Goal: Information Seeking & Learning: Learn about a topic

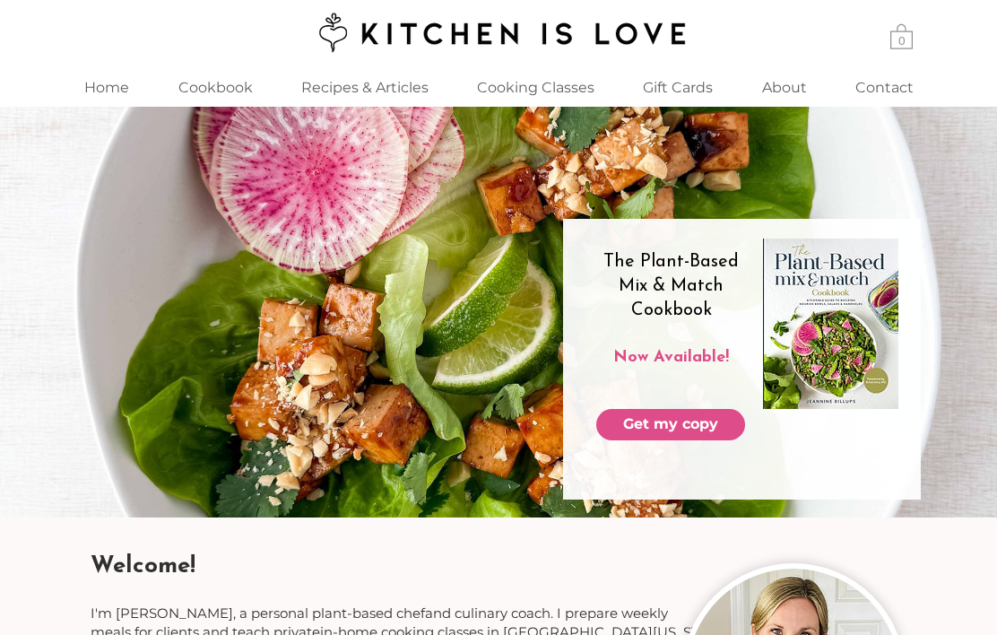
click at [713, 422] on span "Get my copy" at bounding box center [670, 424] width 95 height 20
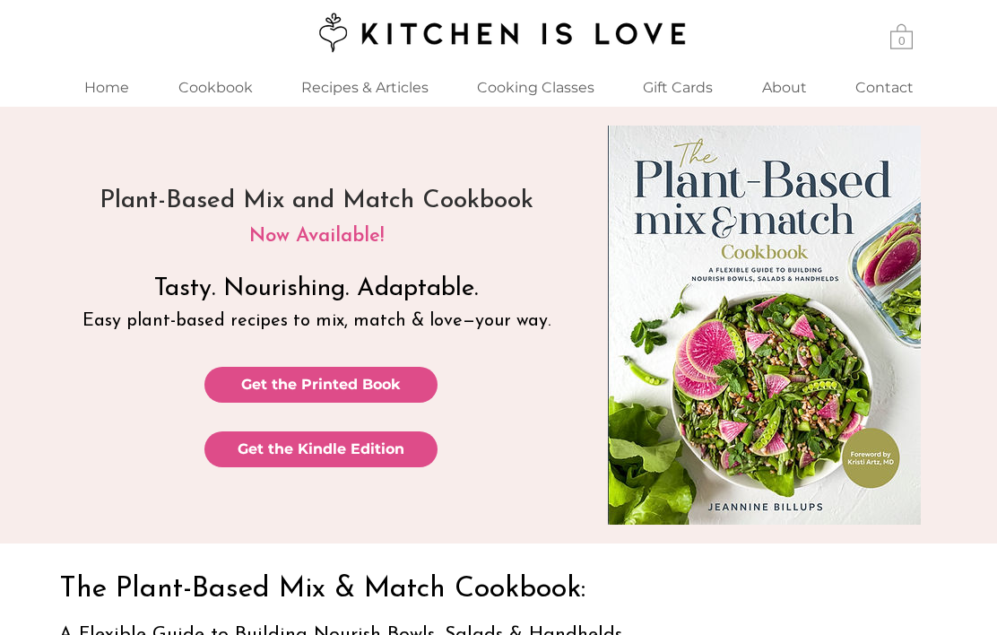
click at [376, 380] on span "Get the Printed Book" at bounding box center [321, 385] width 160 height 20
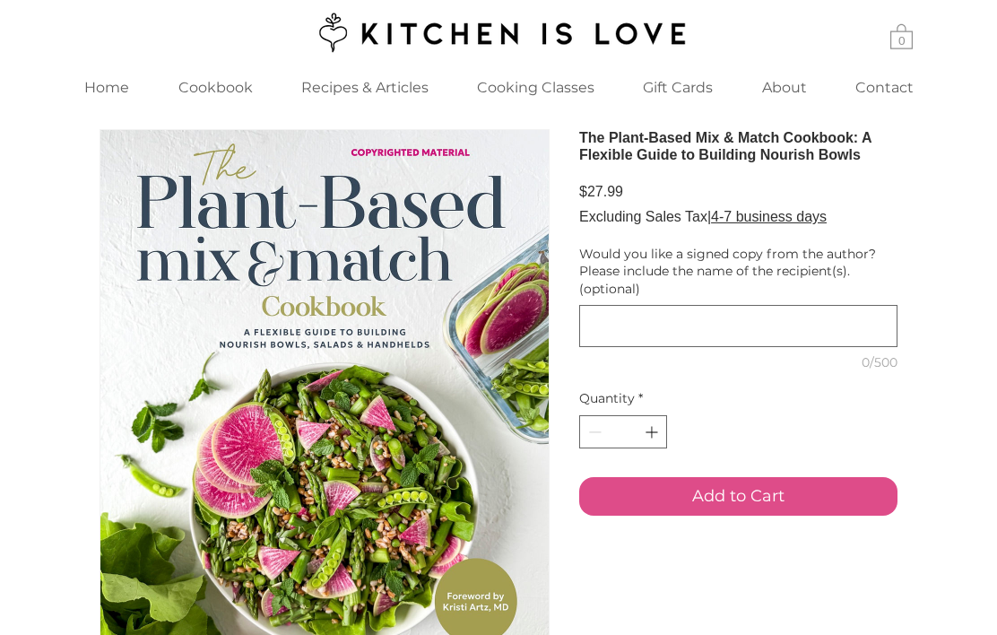
click at [368, 91] on p "Recipes & Articles" at bounding box center [364, 87] width 145 height 39
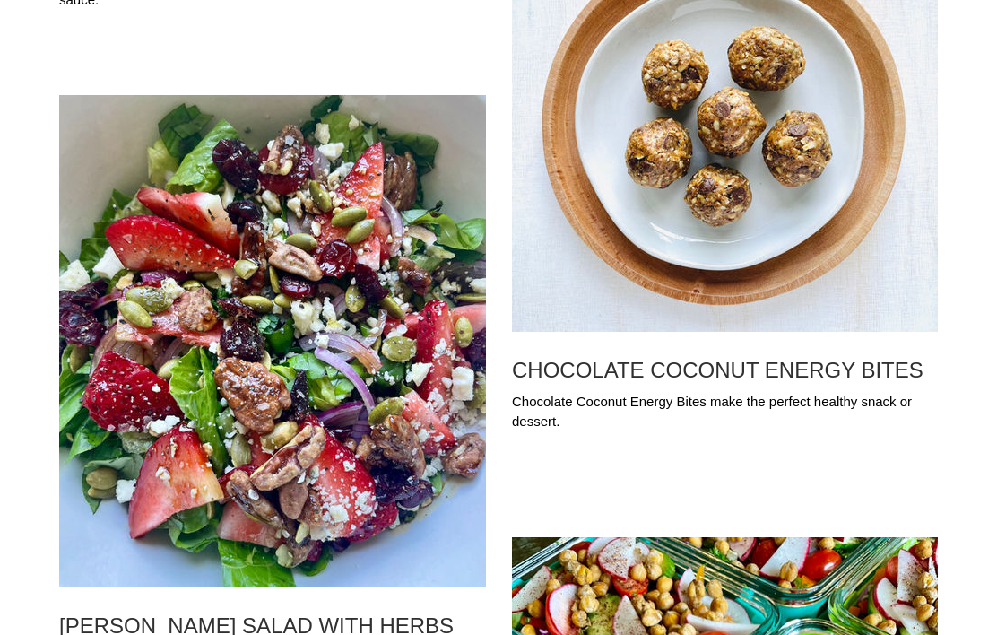
scroll to position [1646, 0]
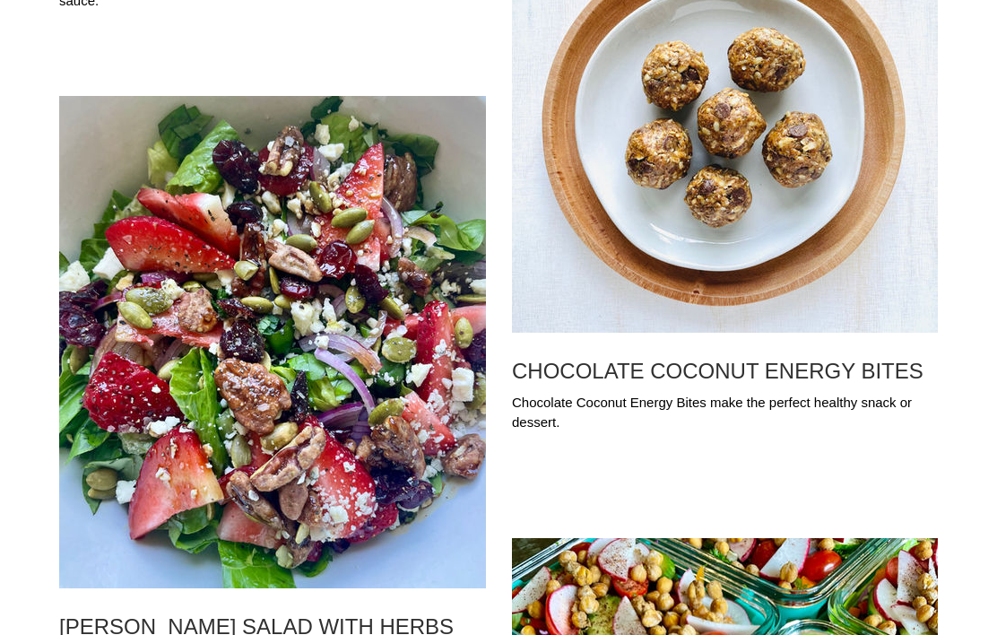
click at [836, 384] on h2 "CHOCOLATE COCONUT ENERGY BITES" at bounding box center [725, 371] width 426 height 25
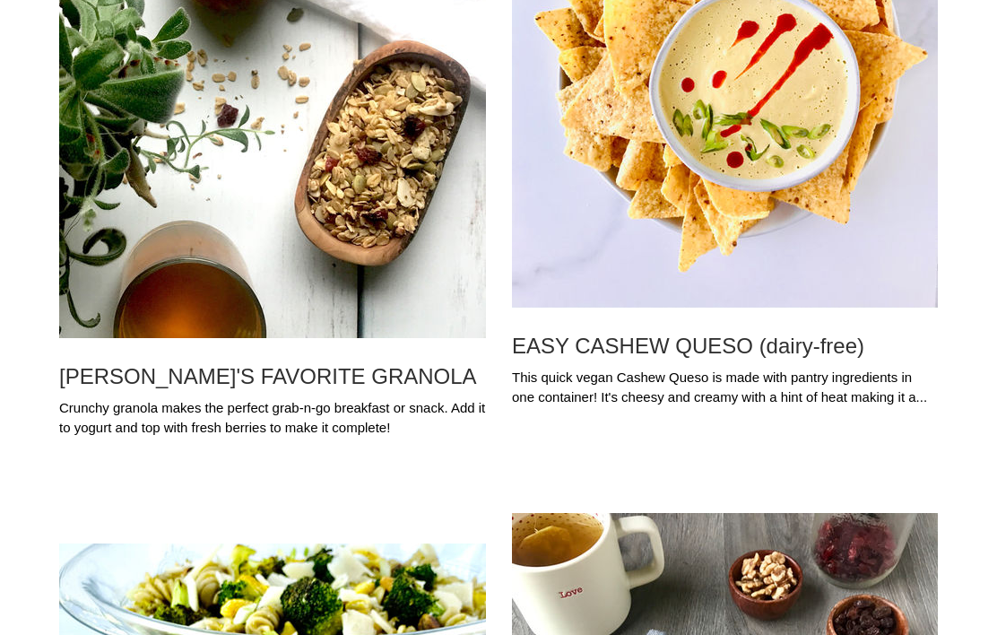
scroll to position [7011, 0]
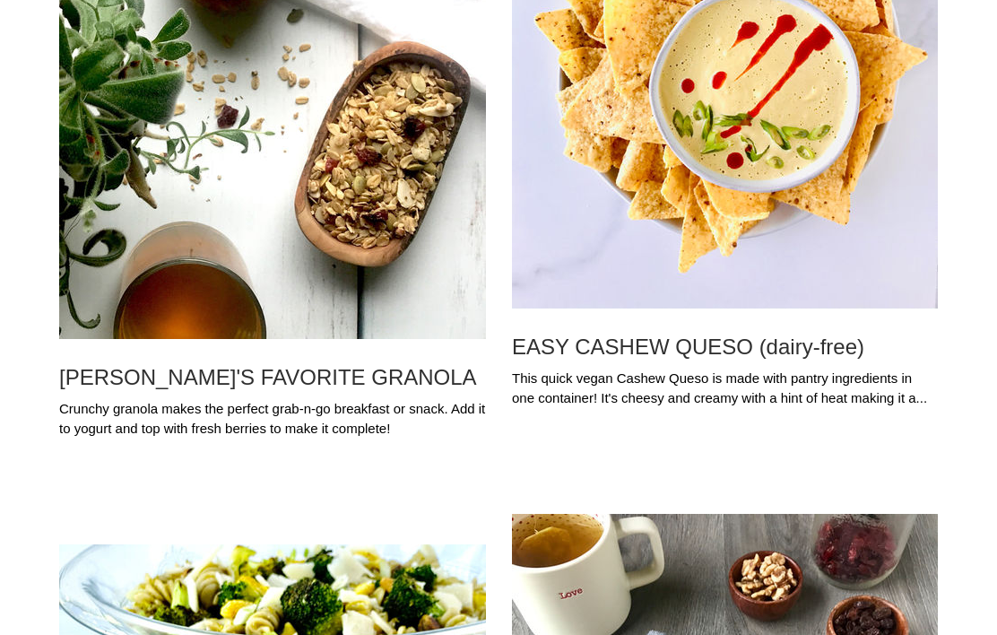
click at [274, 383] on h2 "TED'S FAVORITE GRANOLA" at bounding box center [272, 378] width 427 height 25
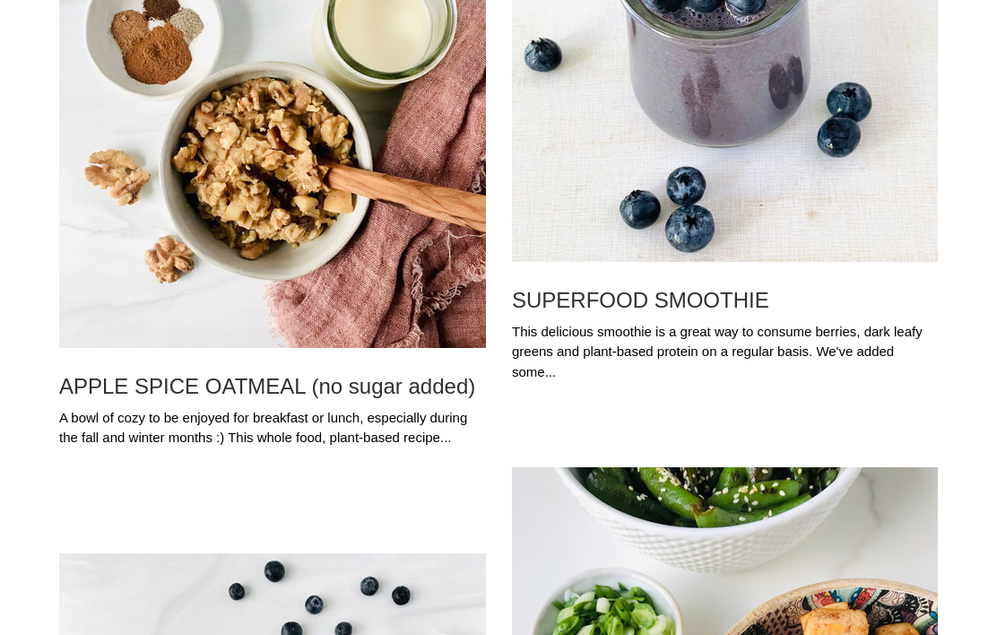
scroll to position [9579, 0]
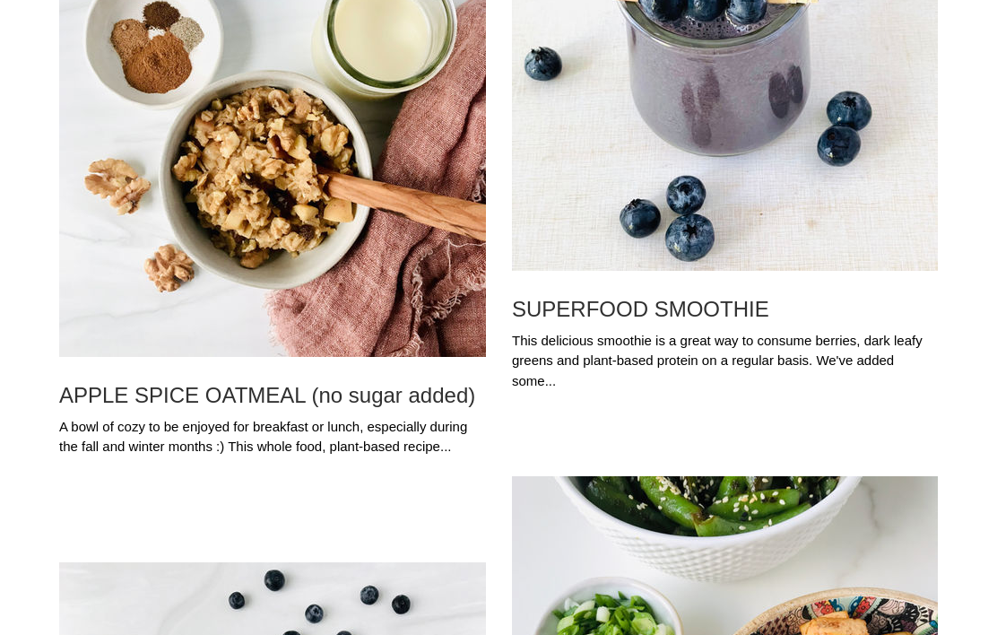
click at [737, 314] on h2 "SUPERFOOD SMOOTHIE" at bounding box center [725, 309] width 426 height 25
click at [844, 222] on img "Blog feed" at bounding box center [725, 46] width 426 height 447
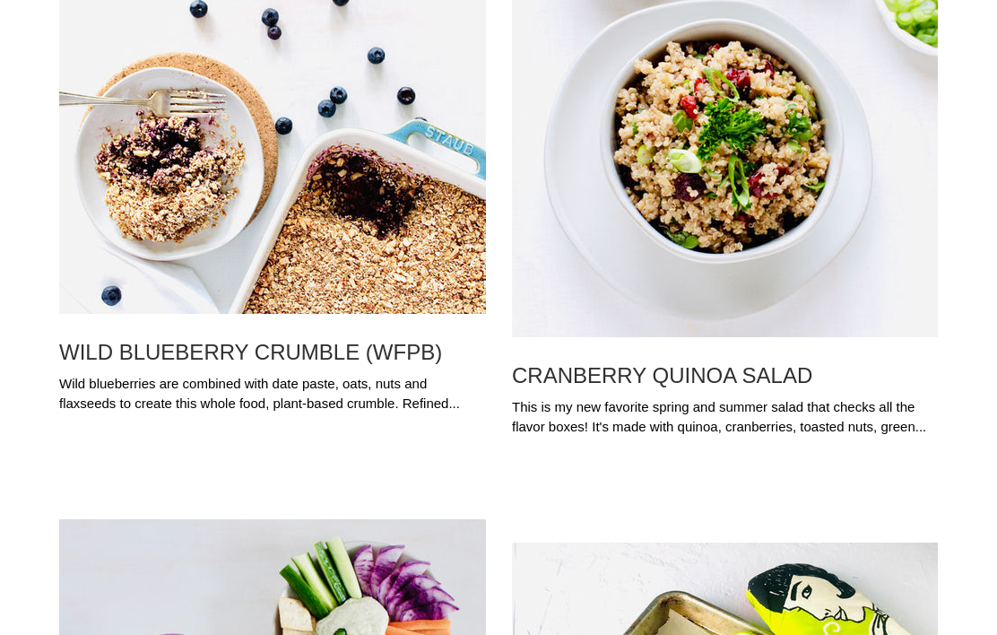
scroll to position [12082, 0]
click at [366, 387] on div "Wild blueberries are combined with date paste, oats, nuts and flaxseeds to crea…" at bounding box center [272, 394] width 427 height 40
click at [376, 365] on h2 "WILD BLUEBERRY CRUMBLE (WFPB)" at bounding box center [272, 352] width 427 height 25
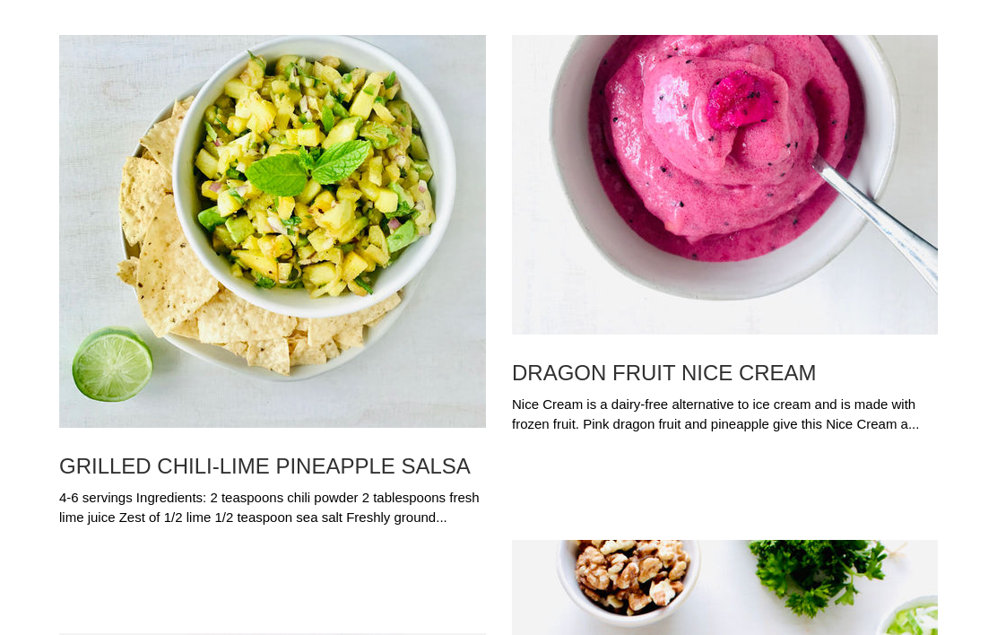
scroll to position [11424, 0]
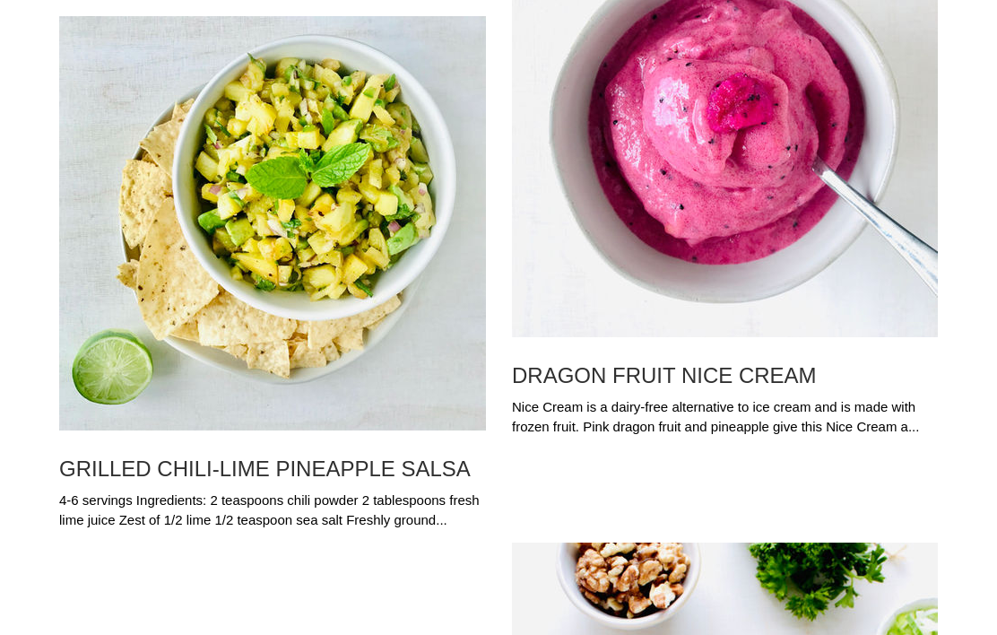
click at [808, 412] on div "Nice Cream is a dairy-free alternative to ice cream and is made with frozen fru…" at bounding box center [725, 417] width 426 height 40
click at [780, 388] on h2 "DRAGON FRUIT NICE CREAM" at bounding box center [725, 375] width 426 height 25
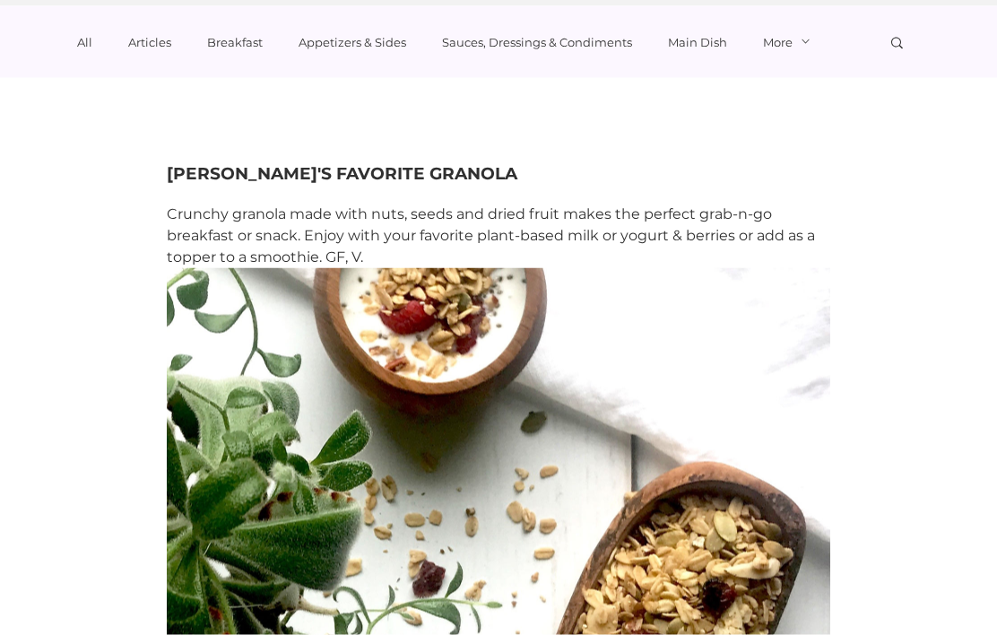
scroll to position [63, 0]
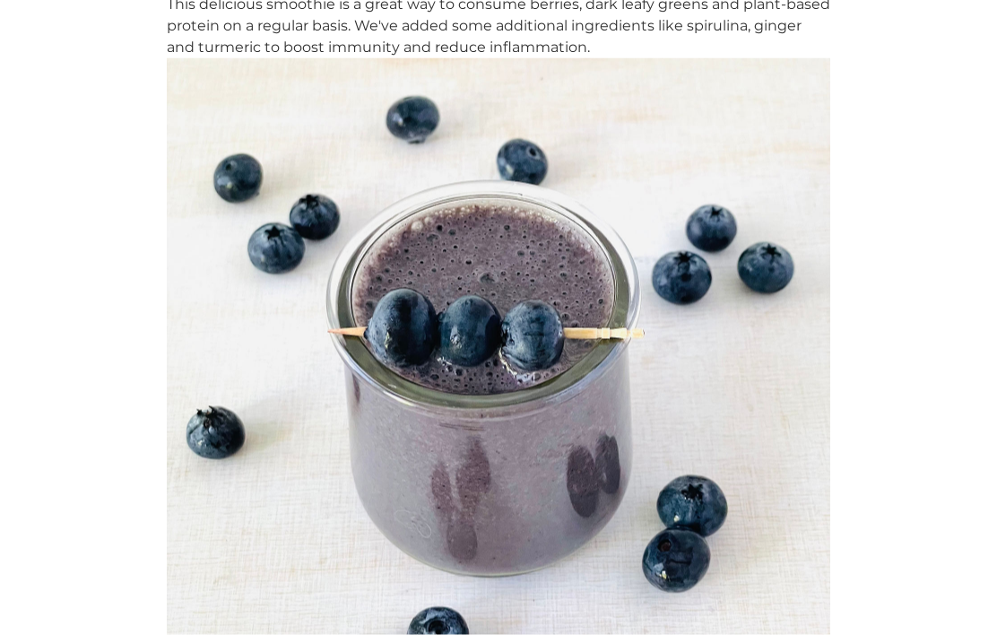
scroll to position [264, 0]
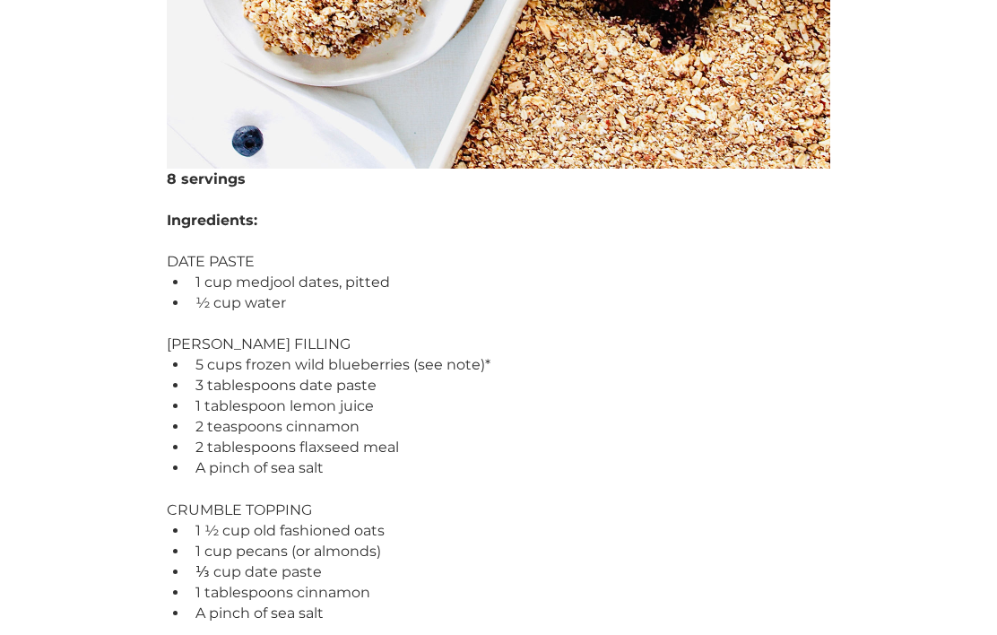
scroll to position [697, 0]
